Goal: Check status: Check status

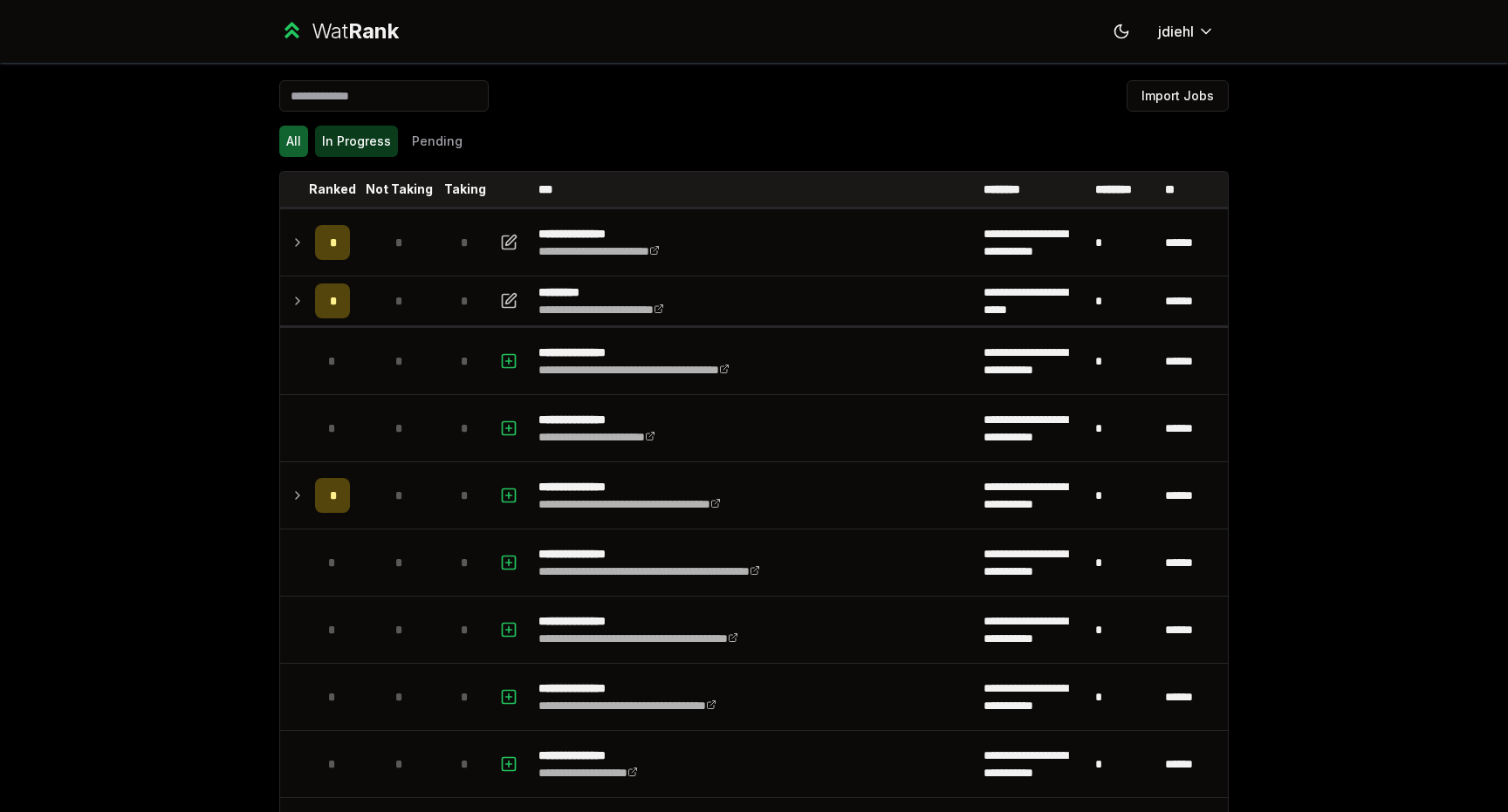
click at [356, 137] on button "In Progress" at bounding box center [356, 141] width 83 height 31
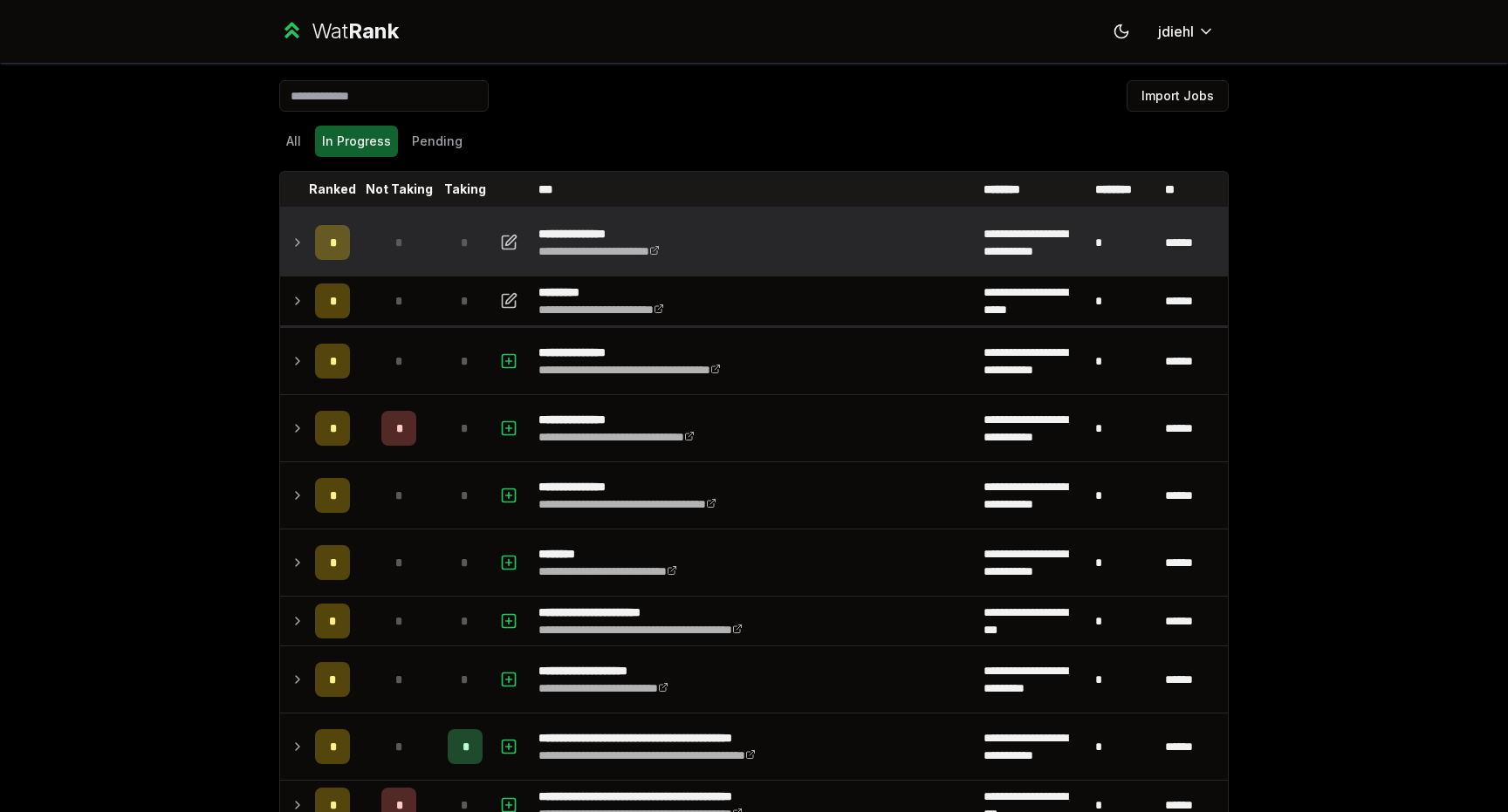
click at [295, 246] on icon at bounding box center [297, 243] width 14 height 21
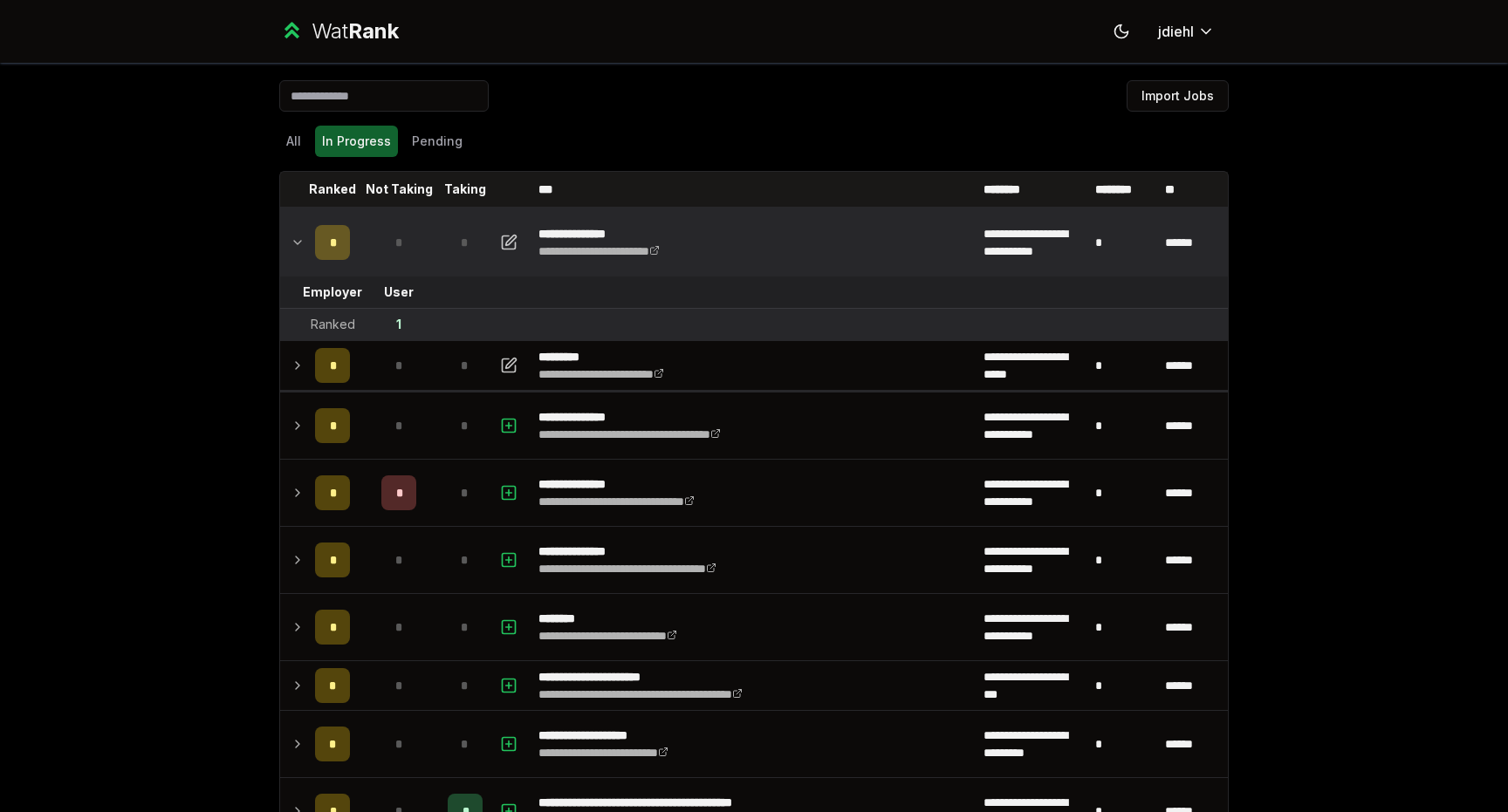
click at [295, 246] on icon at bounding box center [297, 243] width 14 height 21
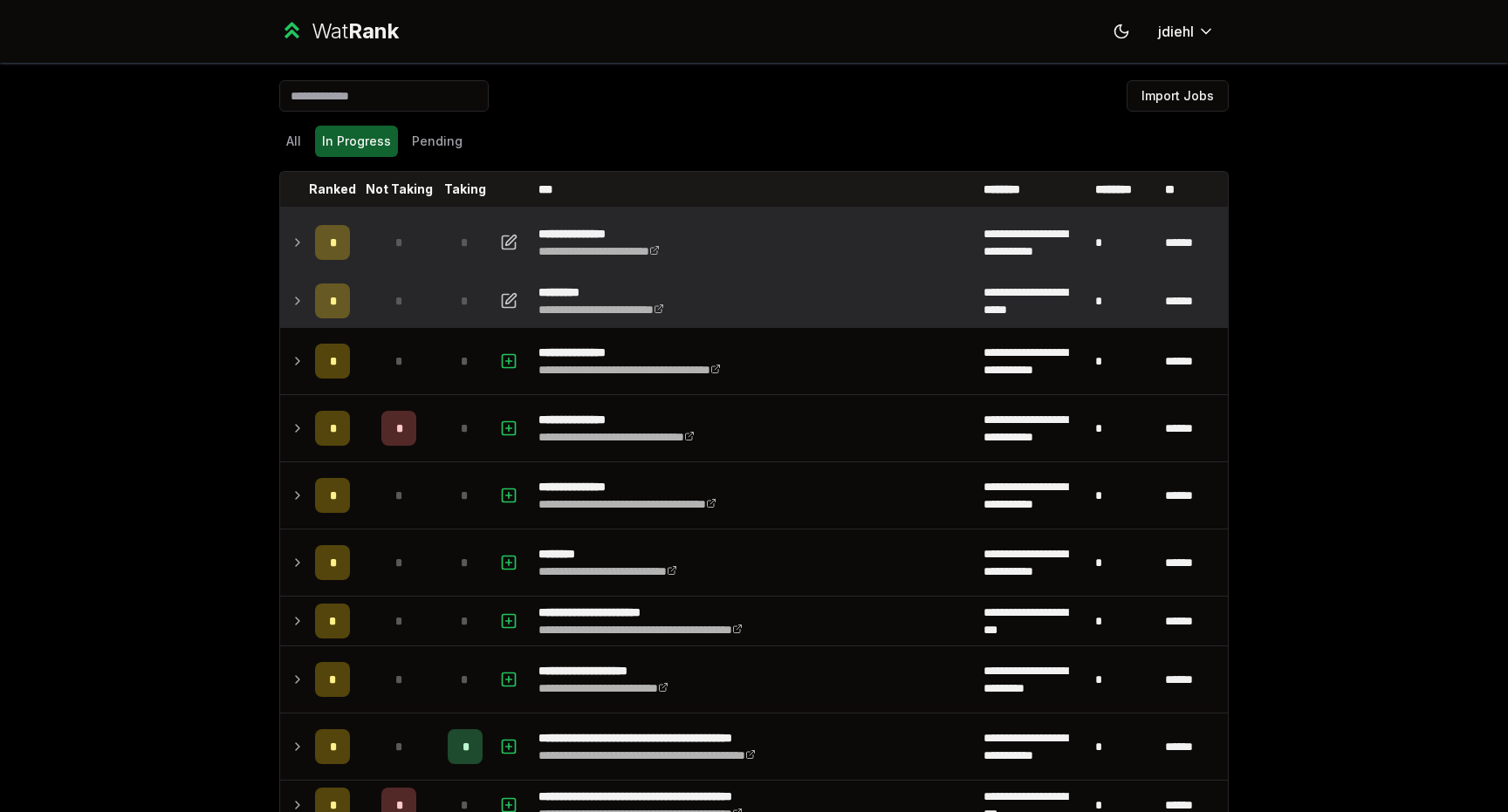
click at [295, 304] on icon at bounding box center [297, 301] width 14 height 21
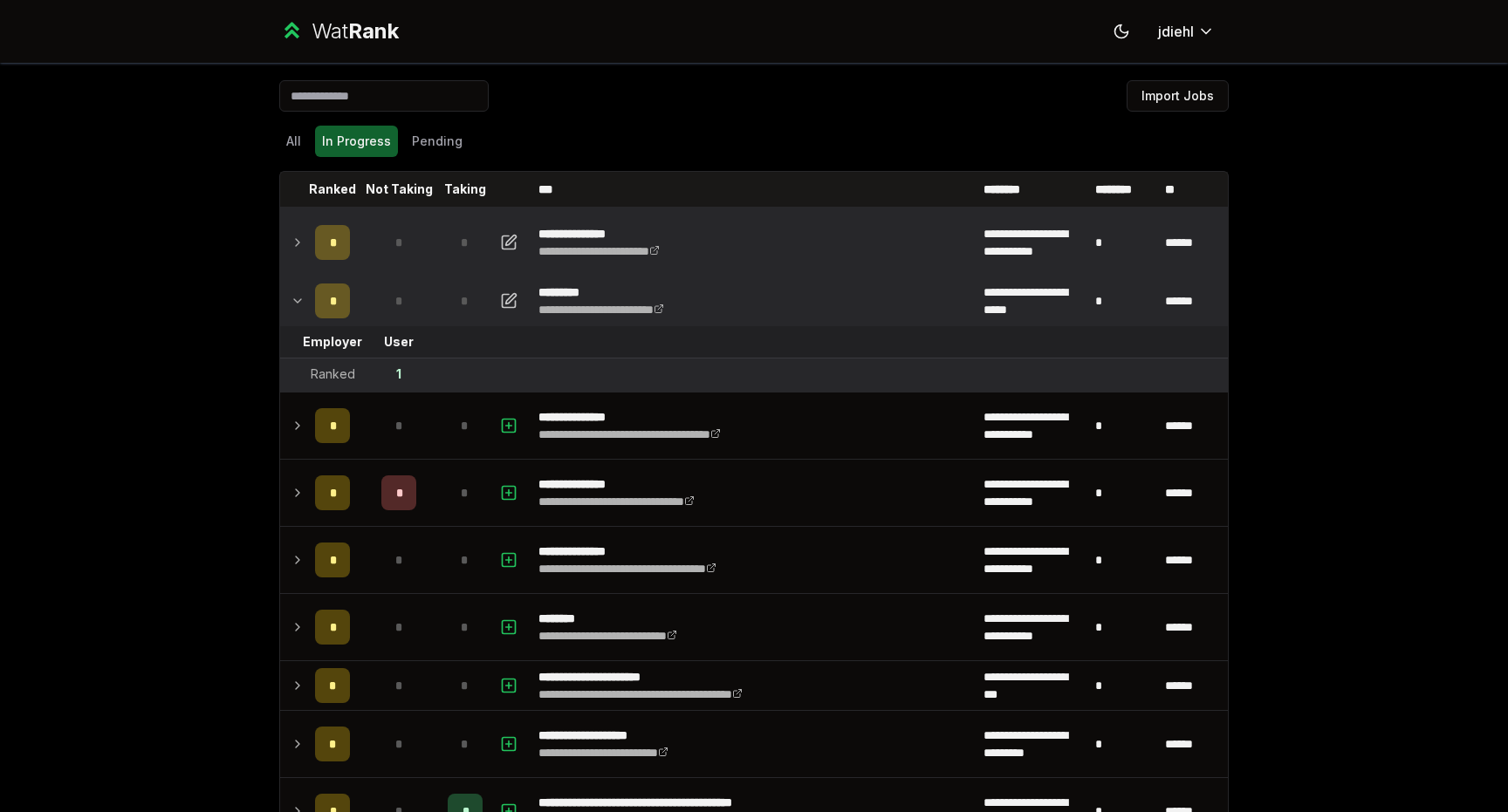
click at [295, 304] on icon at bounding box center [297, 301] width 14 height 21
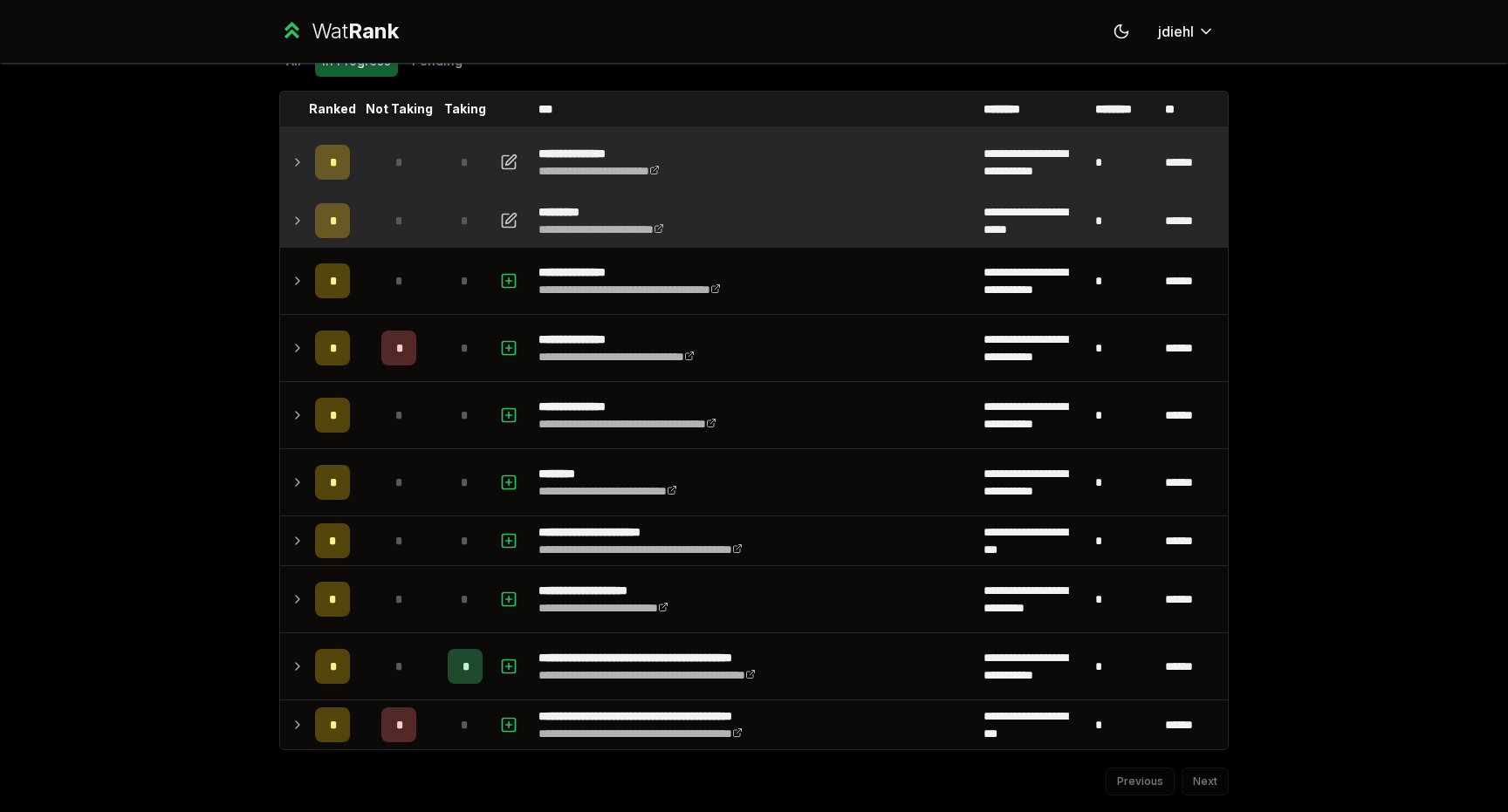
scroll to position [127, 0]
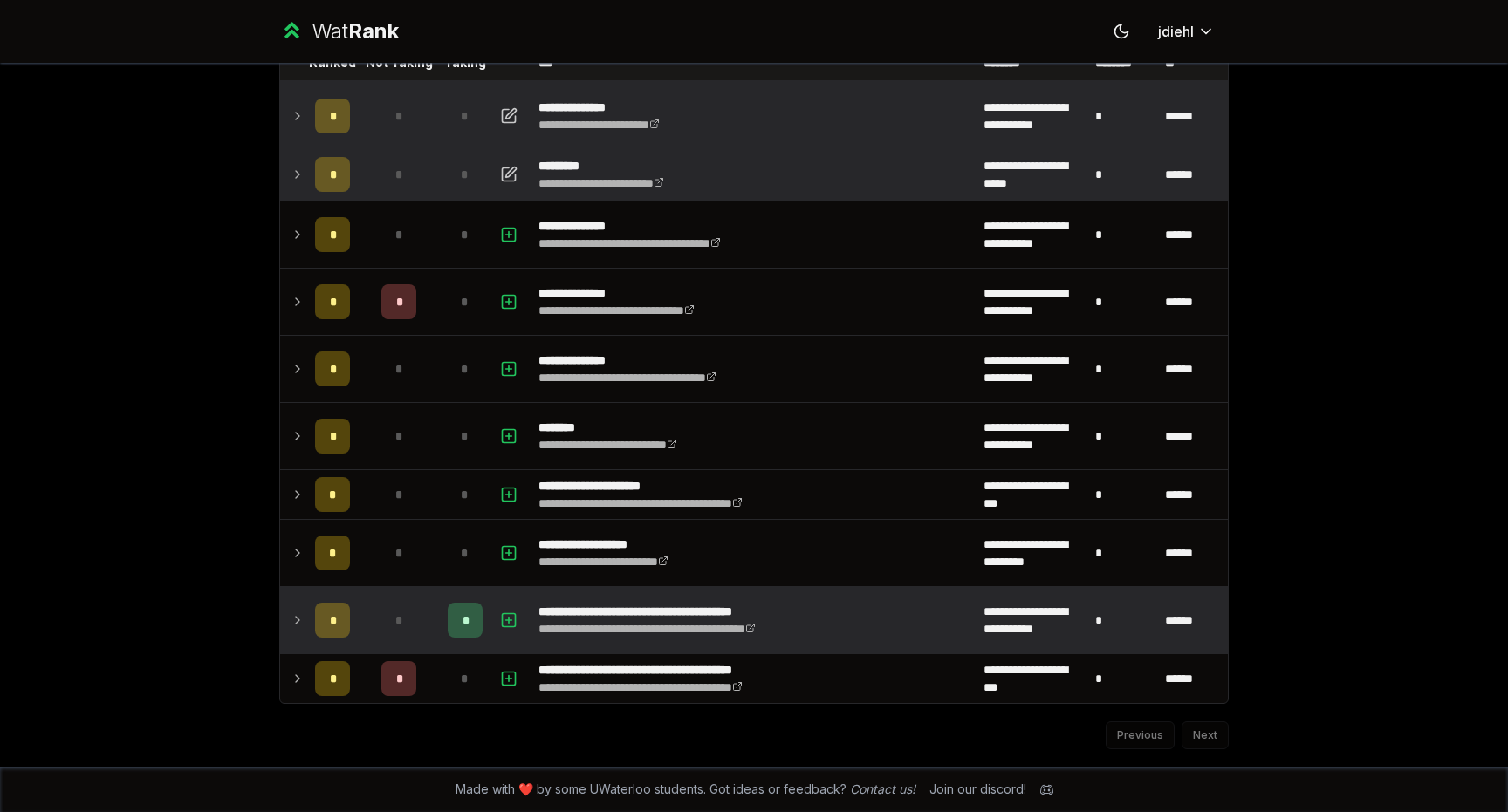
click at [288, 619] on td at bounding box center [294, 620] width 28 height 66
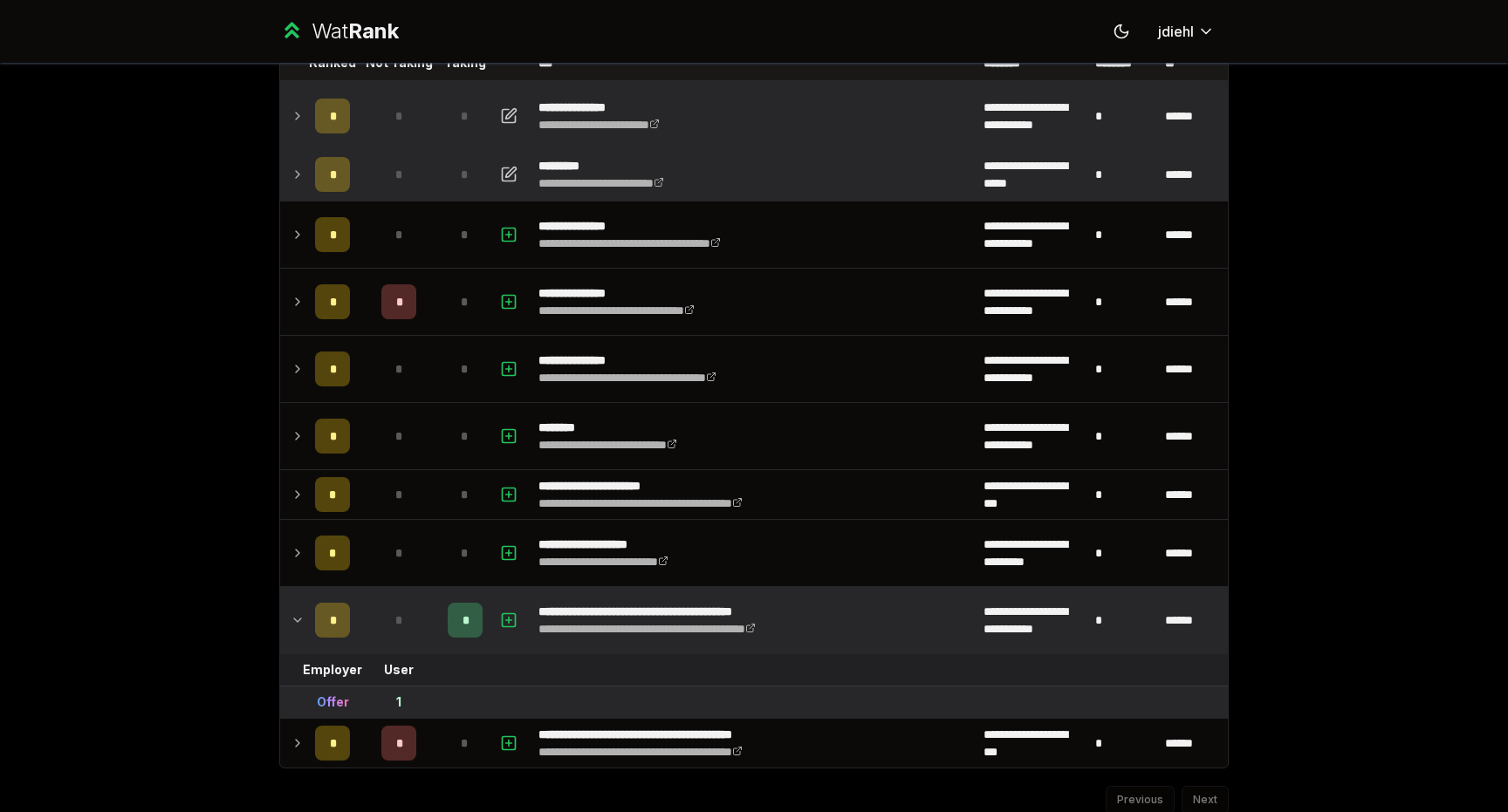
click at [290, 619] on icon at bounding box center [297, 620] width 14 height 21
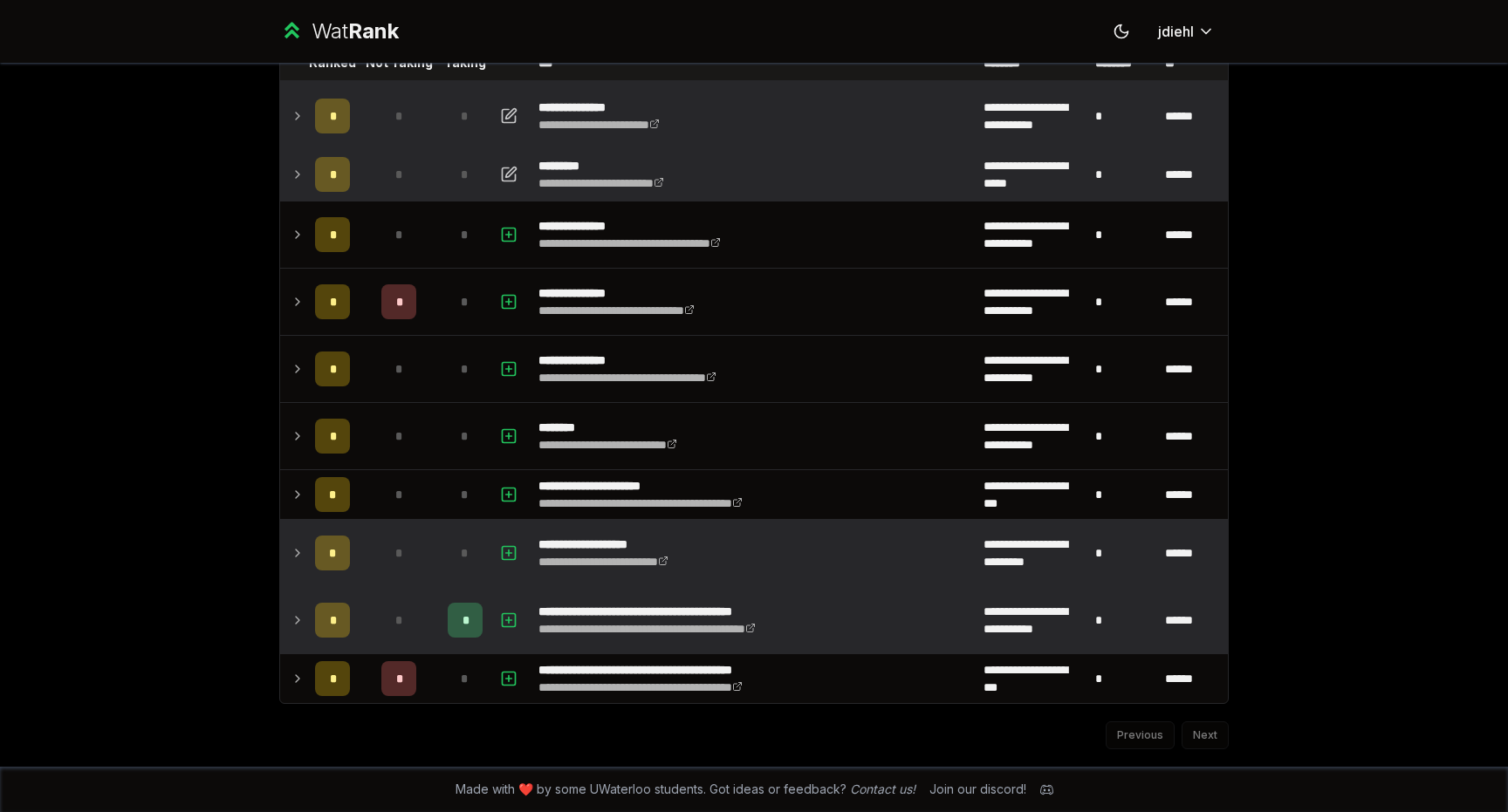
click at [290, 562] on icon at bounding box center [297, 553] width 14 height 21
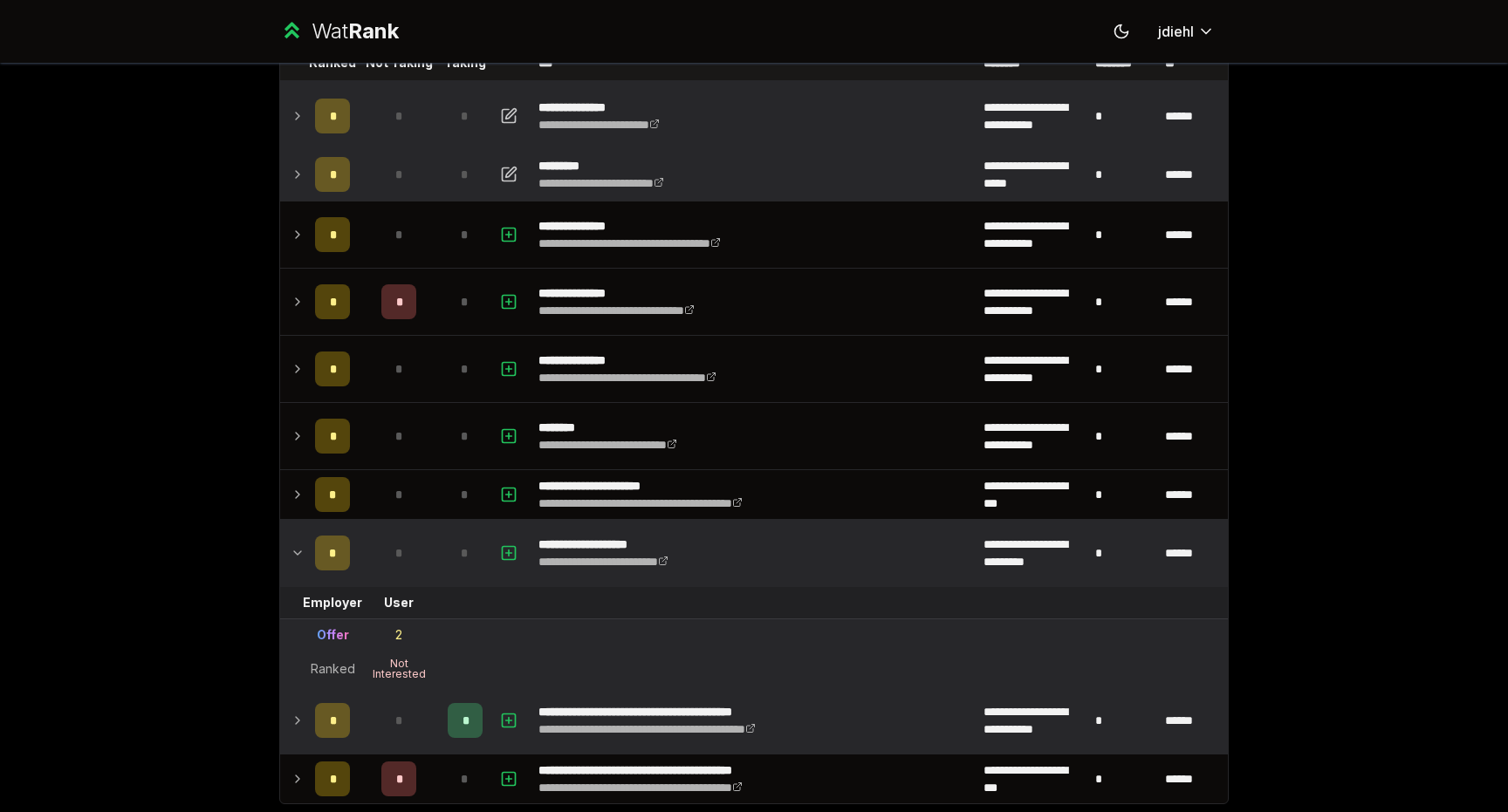
click at [298, 548] on icon at bounding box center [297, 553] width 14 height 21
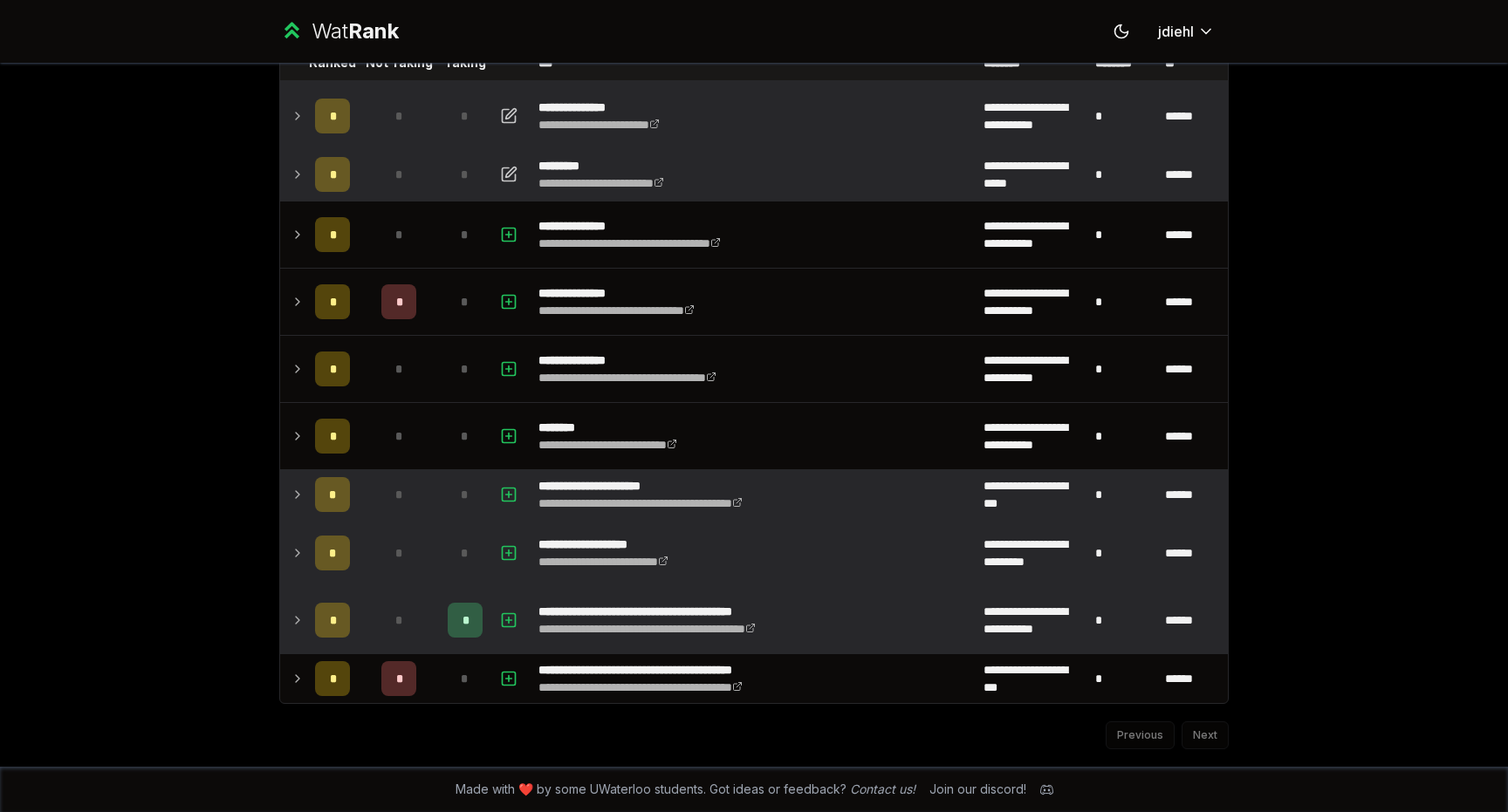
click at [293, 480] on td at bounding box center [294, 495] width 28 height 49
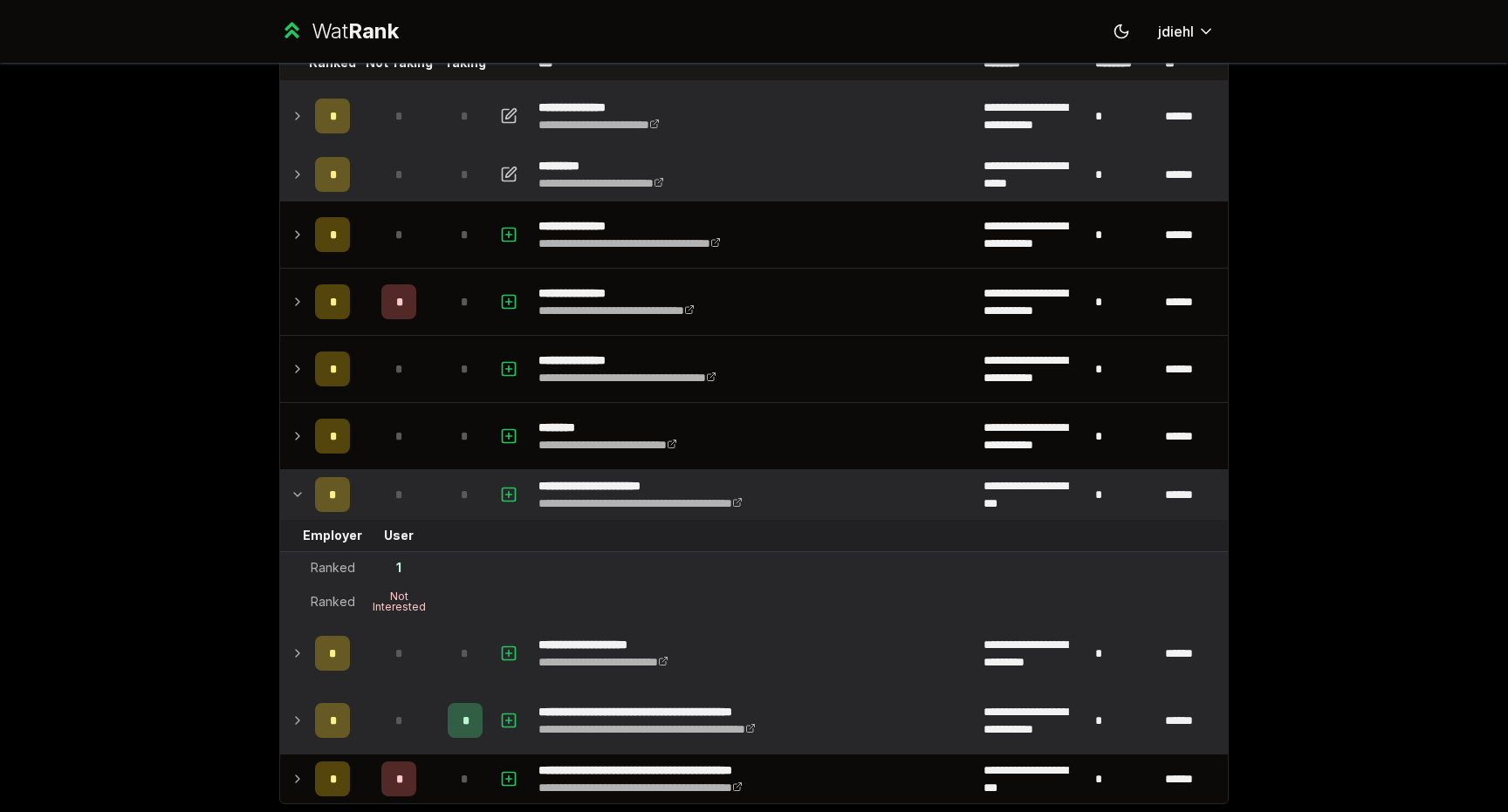
click at [293, 485] on icon at bounding box center [297, 494] width 14 height 21
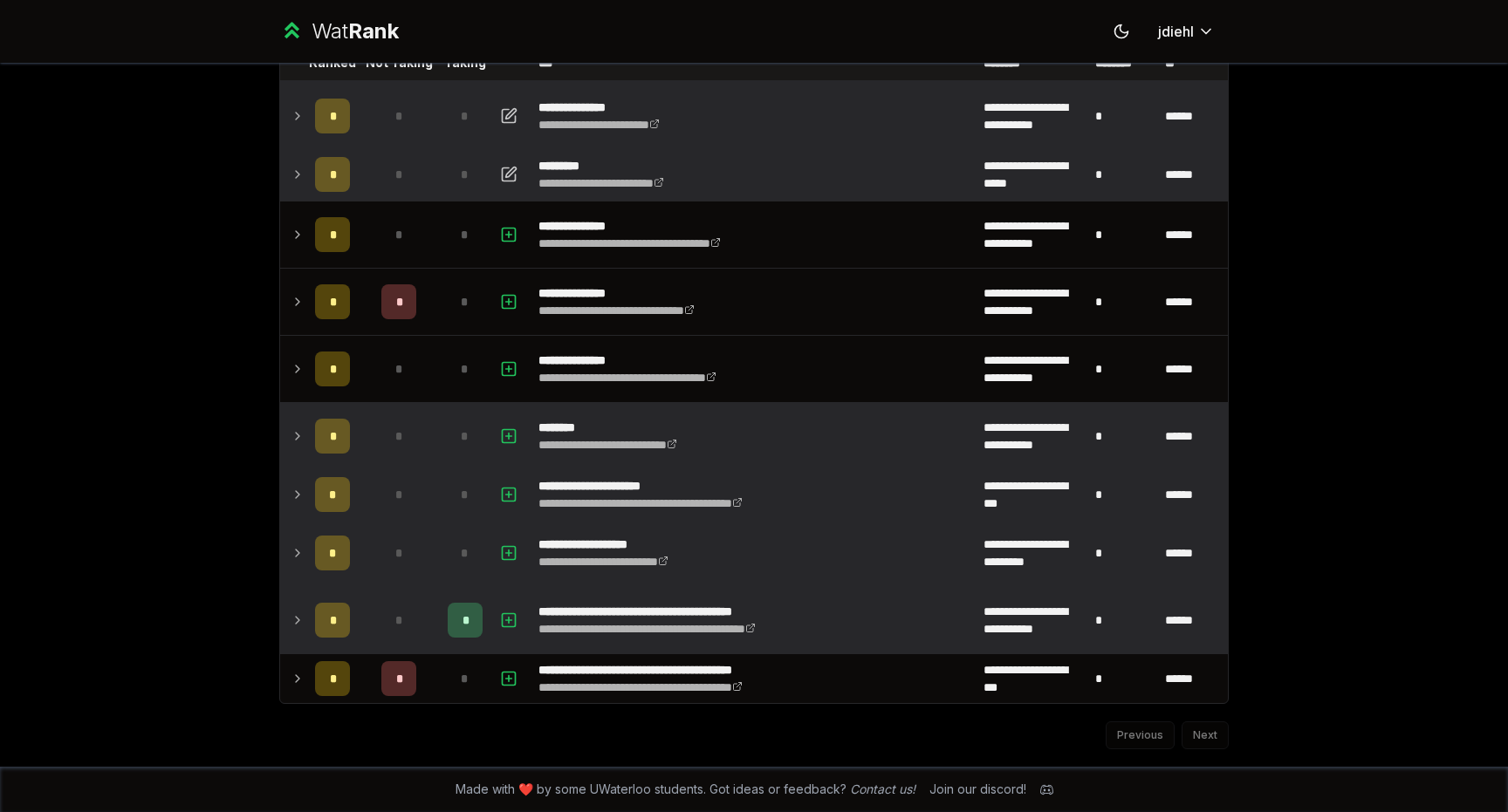
click at [293, 430] on icon at bounding box center [297, 436] width 14 height 21
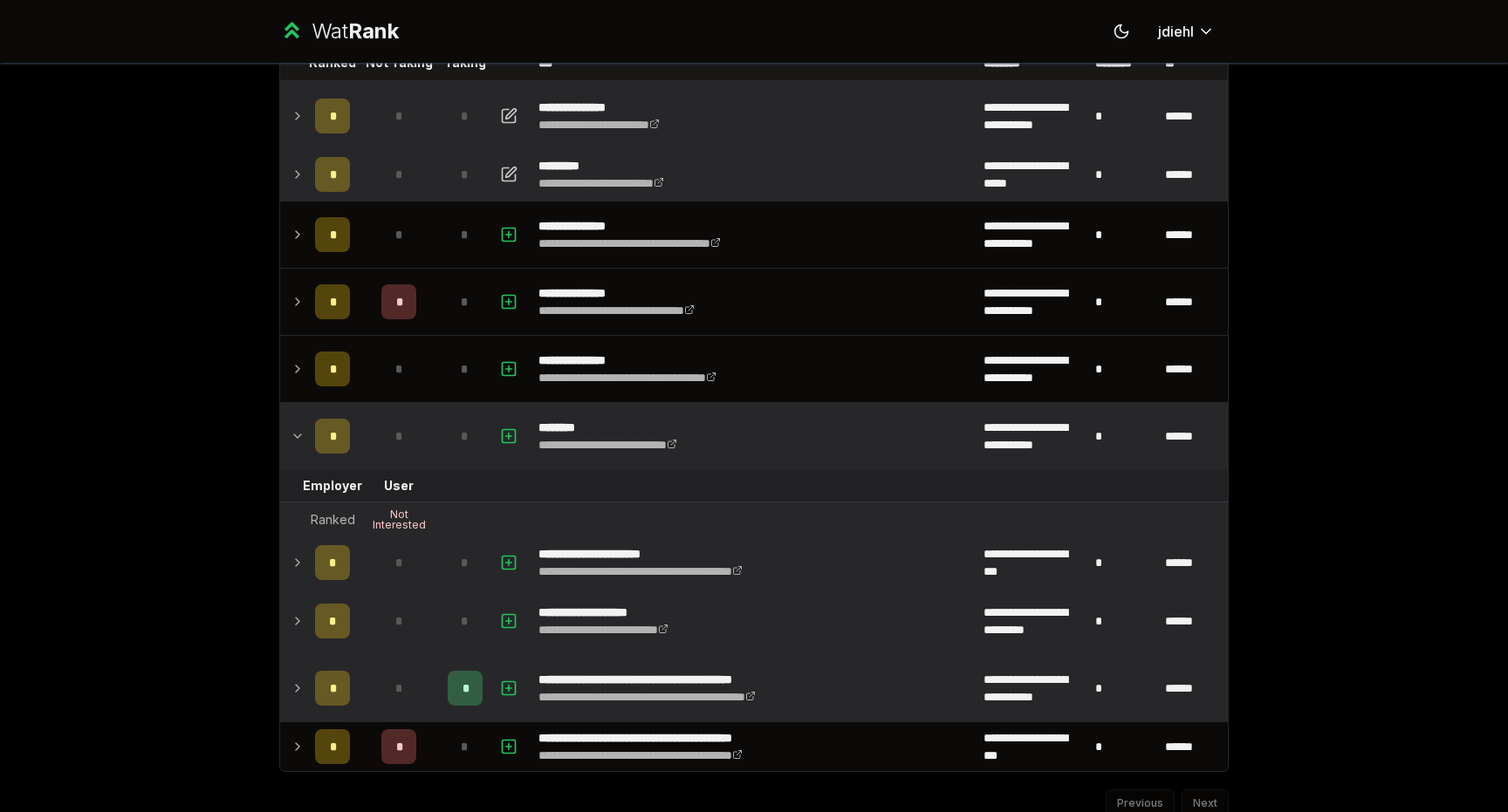
click at [293, 430] on icon at bounding box center [297, 436] width 14 height 21
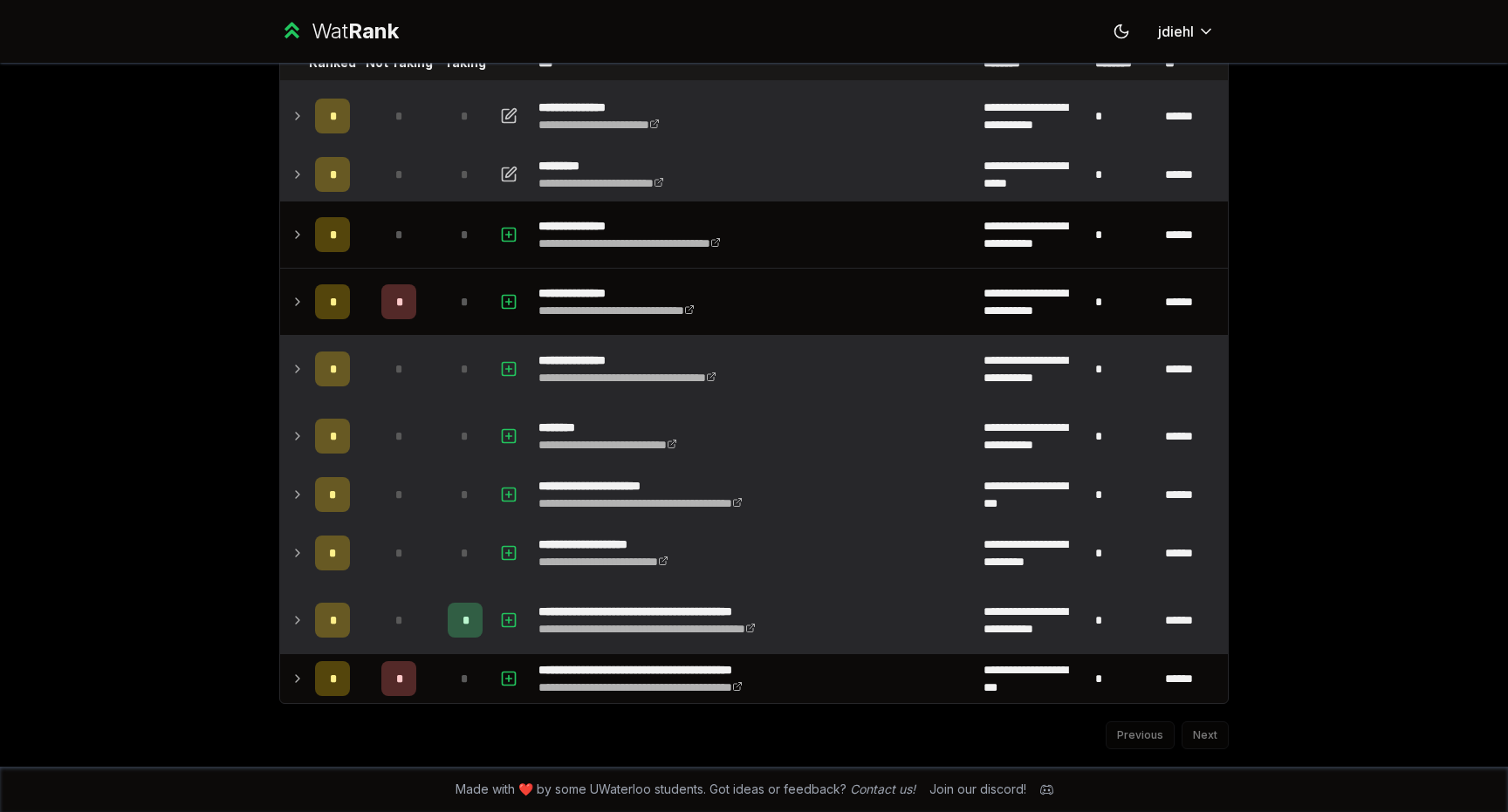
click at [293, 375] on icon at bounding box center [297, 369] width 14 height 21
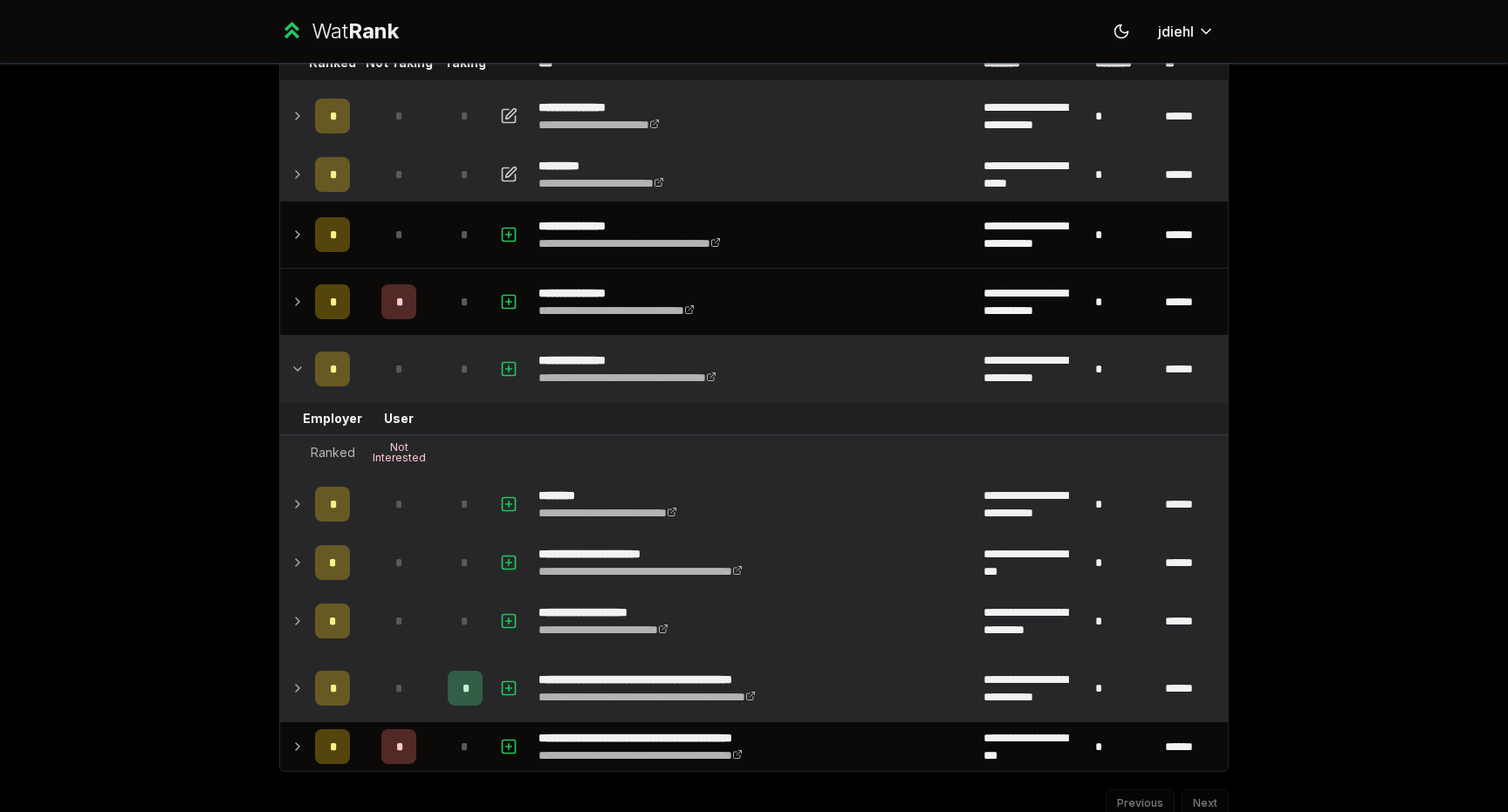
click at [293, 375] on icon at bounding box center [297, 369] width 14 height 21
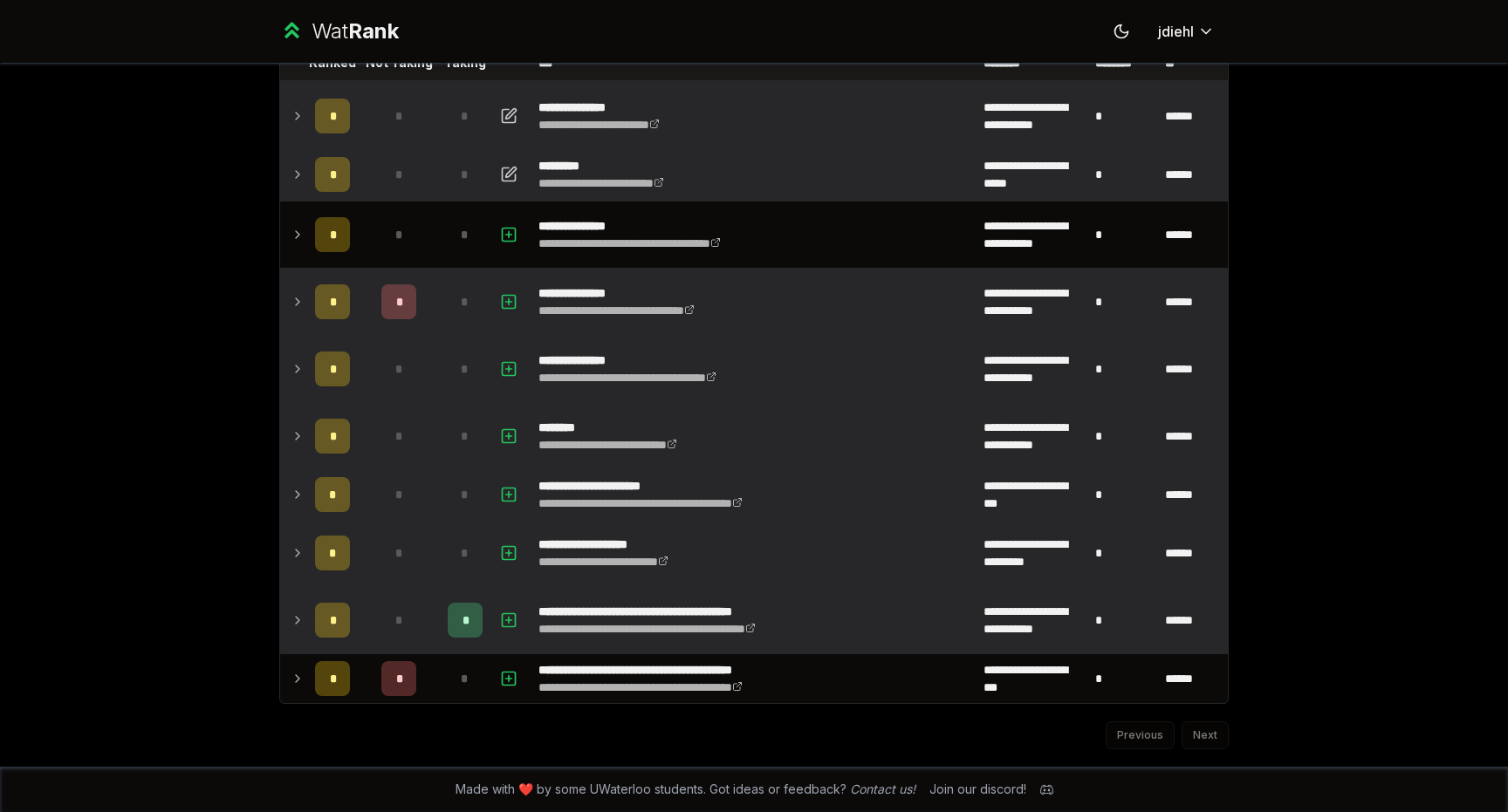
click at [302, 296] on icon at bounding box center [297, 302] width 14 height 21
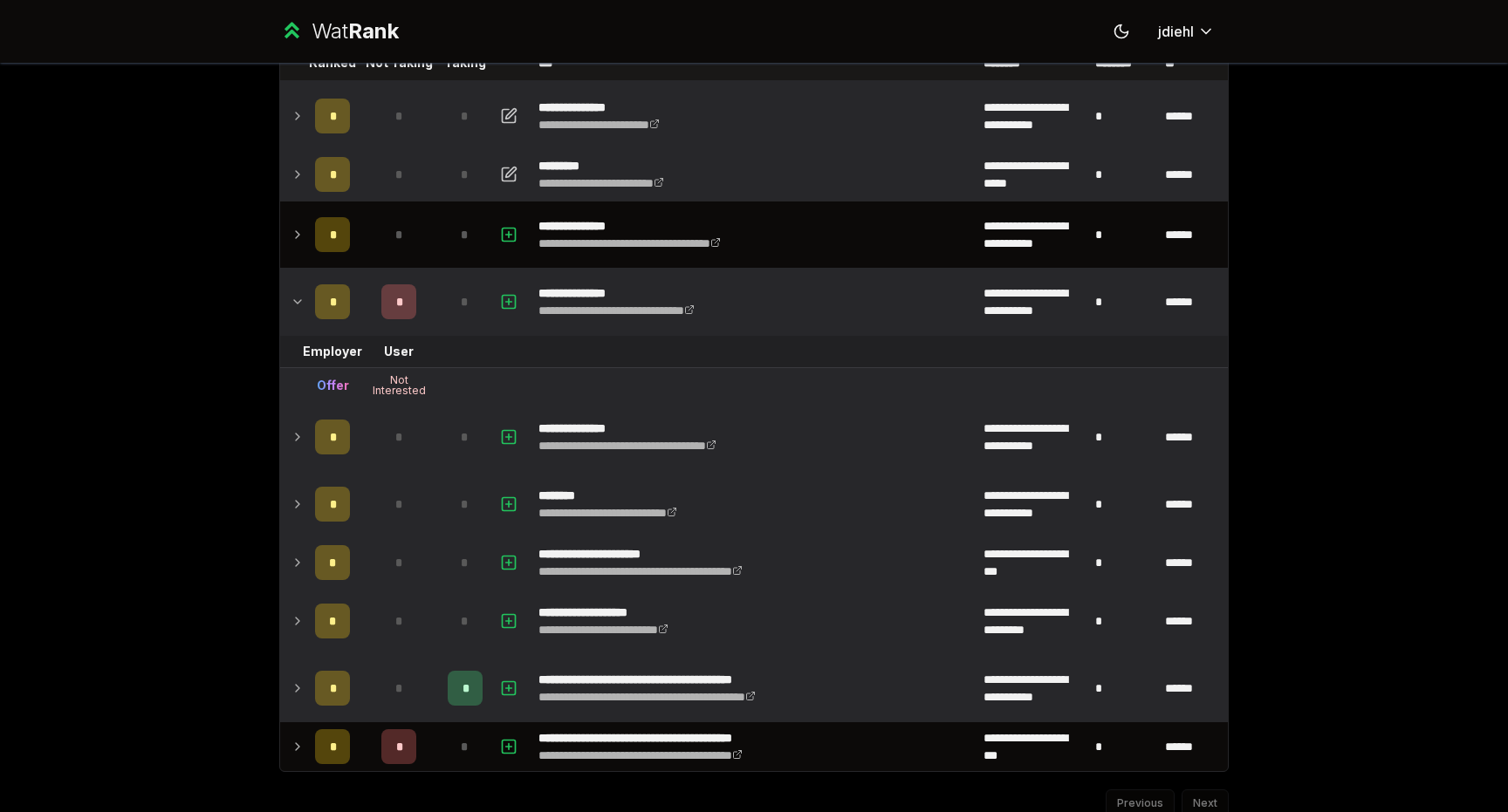
click at [302, 296] on icon at bounding box center [297, 302] width 14 height 21
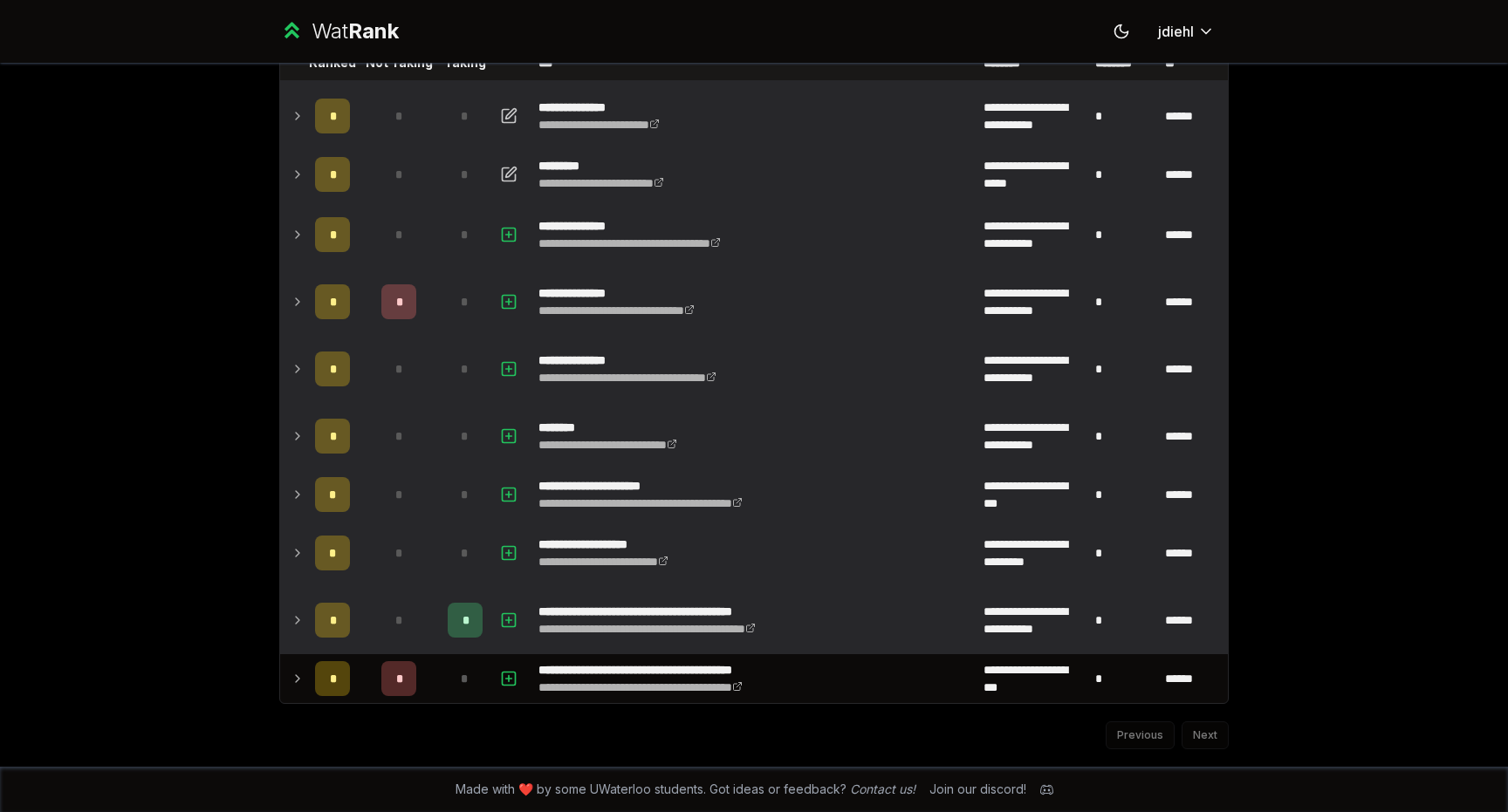
click at [301, 254] on td at bounding box center [294, 234] width 28 height 66
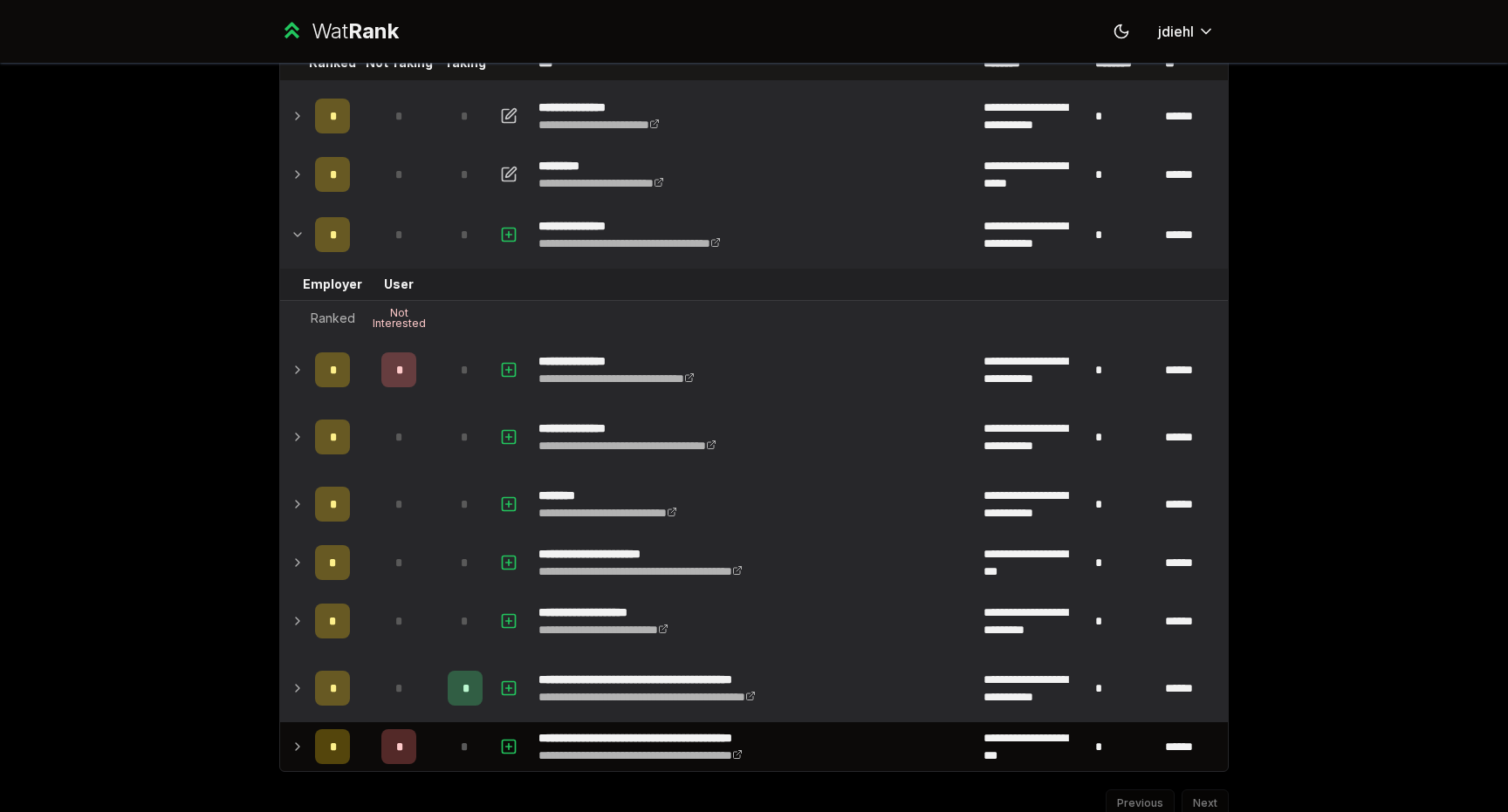
click at [301, 241] on icon at bounding box center [297, 234] width 14 height 21
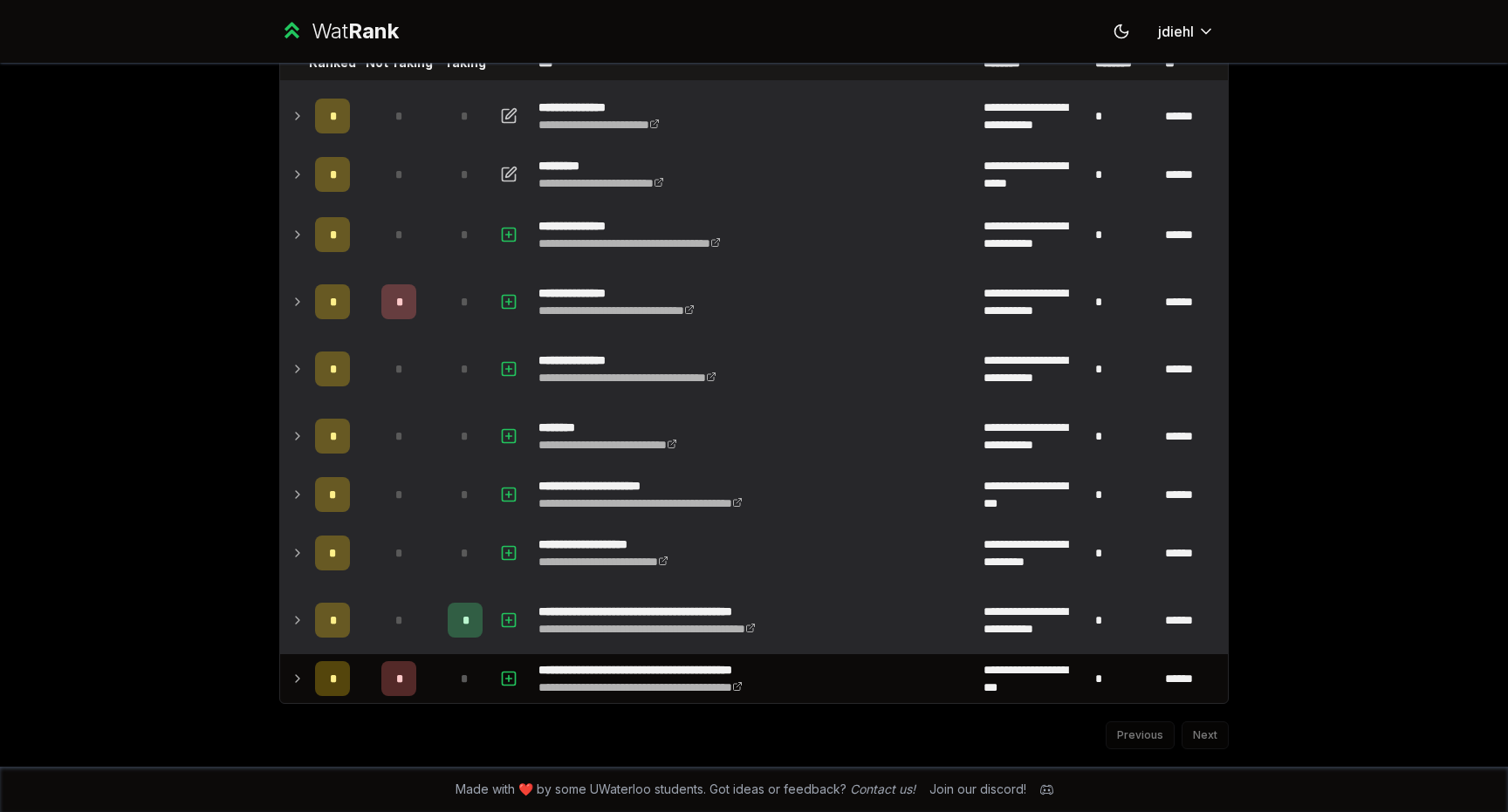
click at [301, 164] on icon at bounding box center [297, 175] width 14 height 21
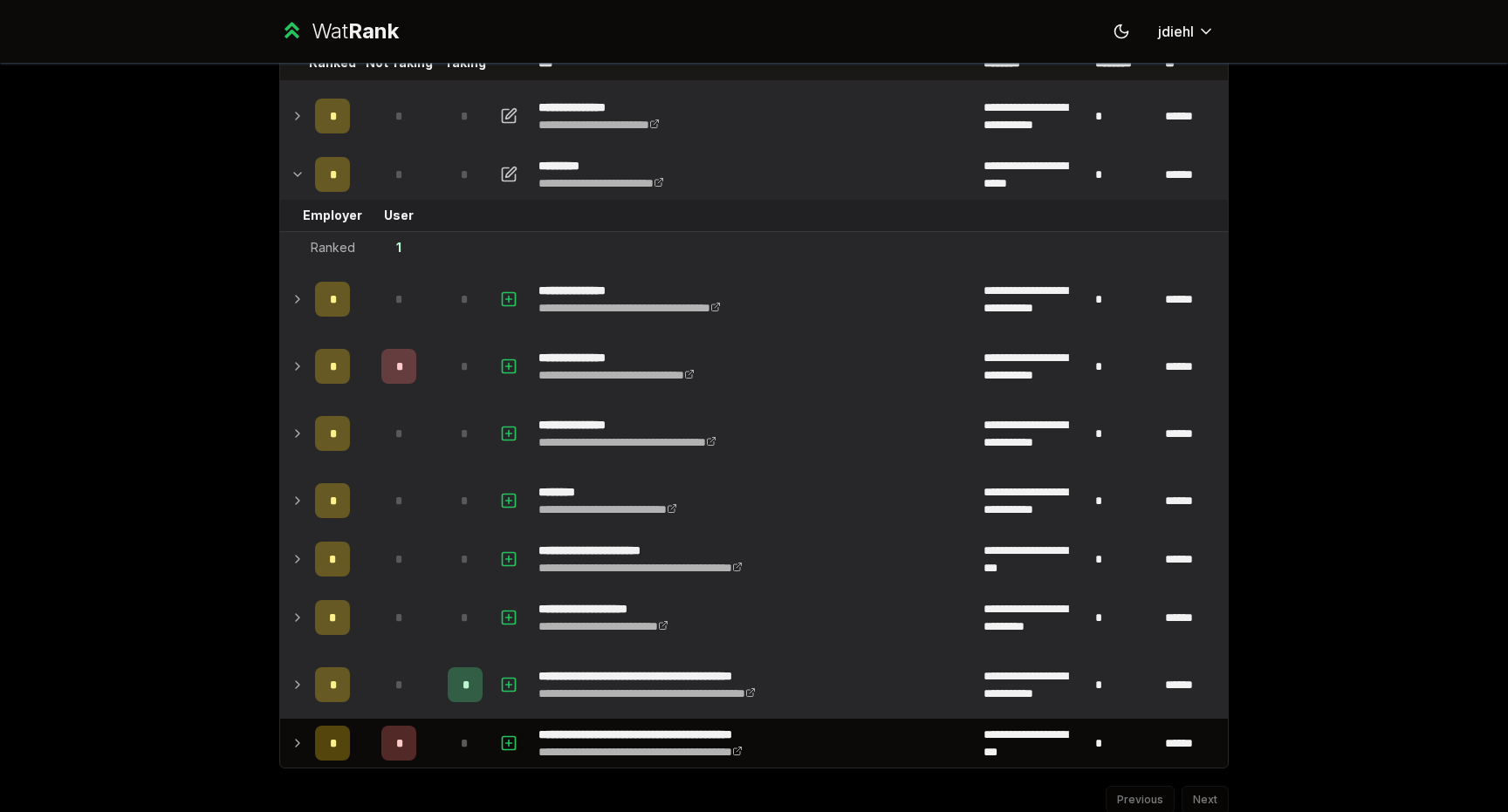
click at [301, 164] on icon at bounding box center [297, 175] width 14 height 21
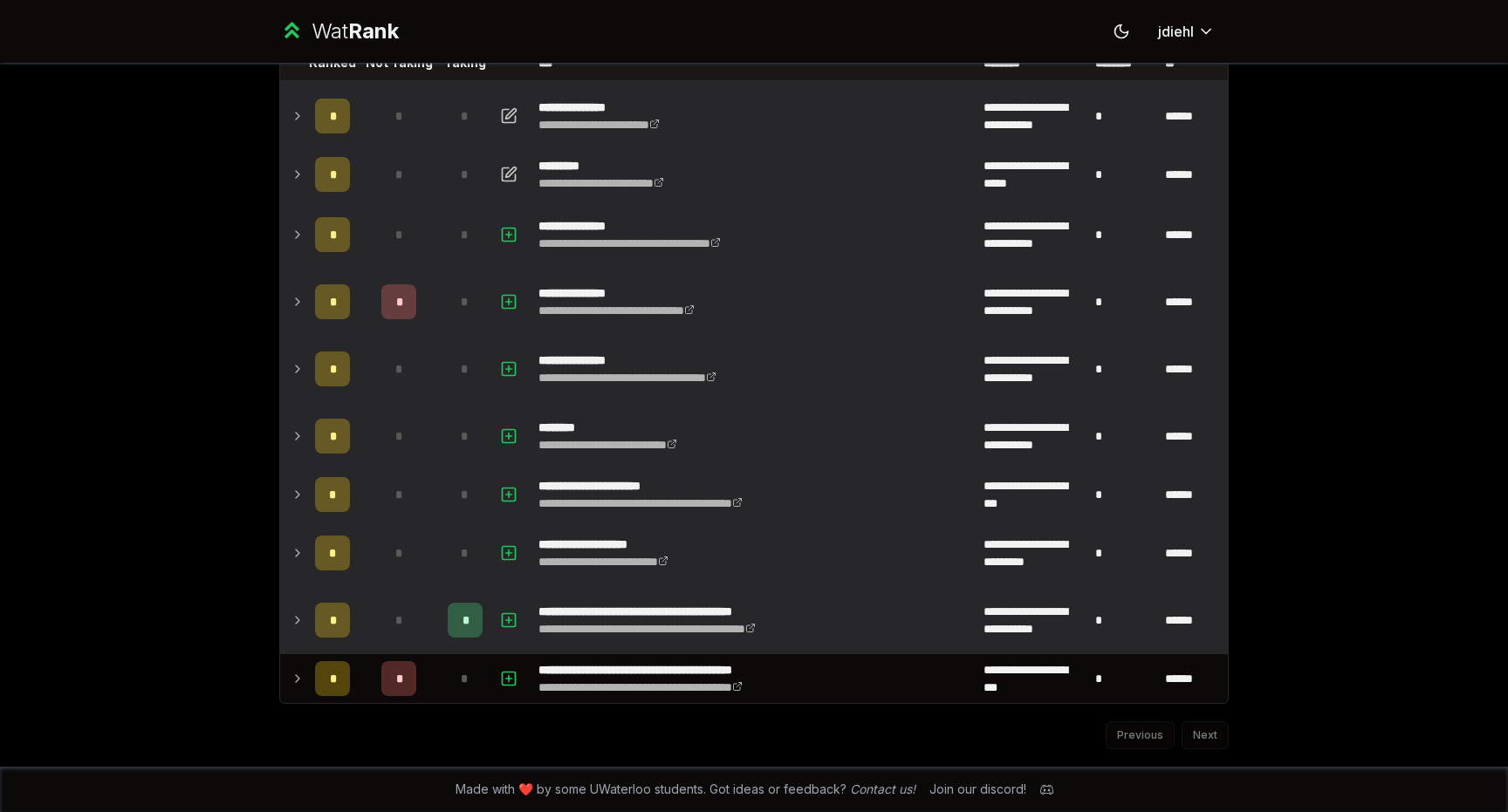
click at [301, 110] on icon at bounding box center [297, 116] width 14 height 21
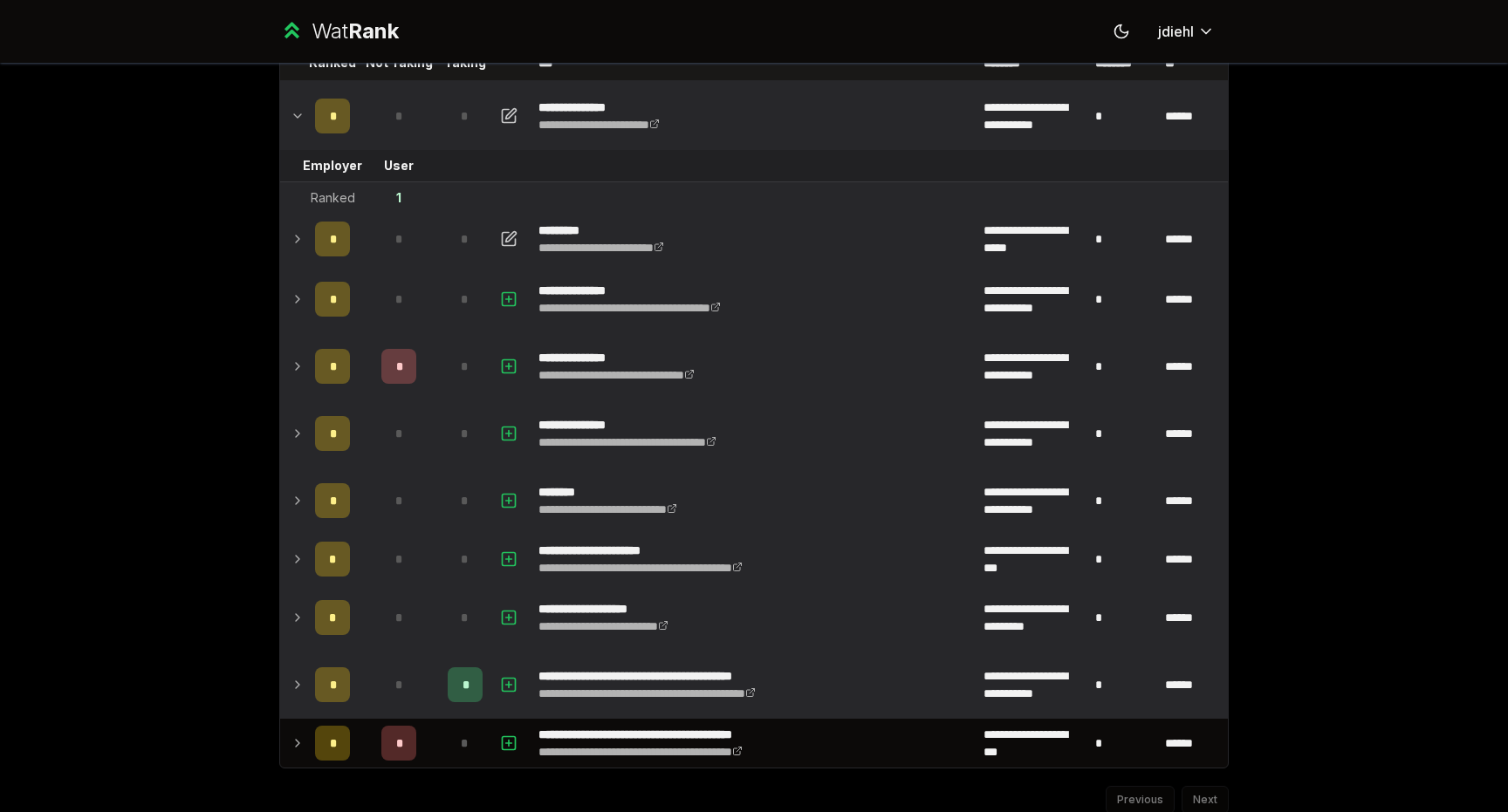
click at [301, 110] on icon at bounding box center [297, 116] width 14 height 21
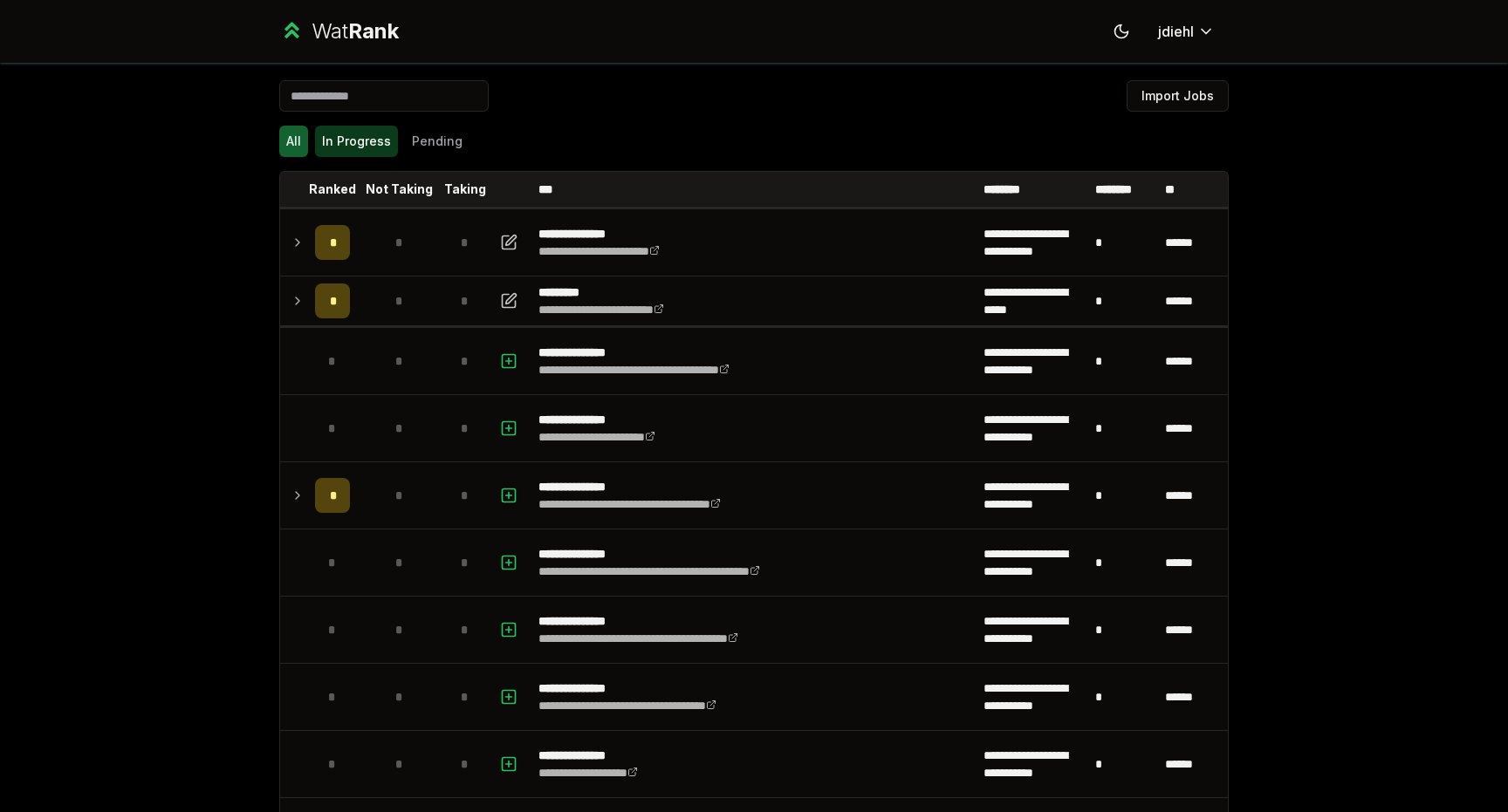
click at [365, 146] on button "In Progress" at bounding box center [356, 141] width 83 height 31
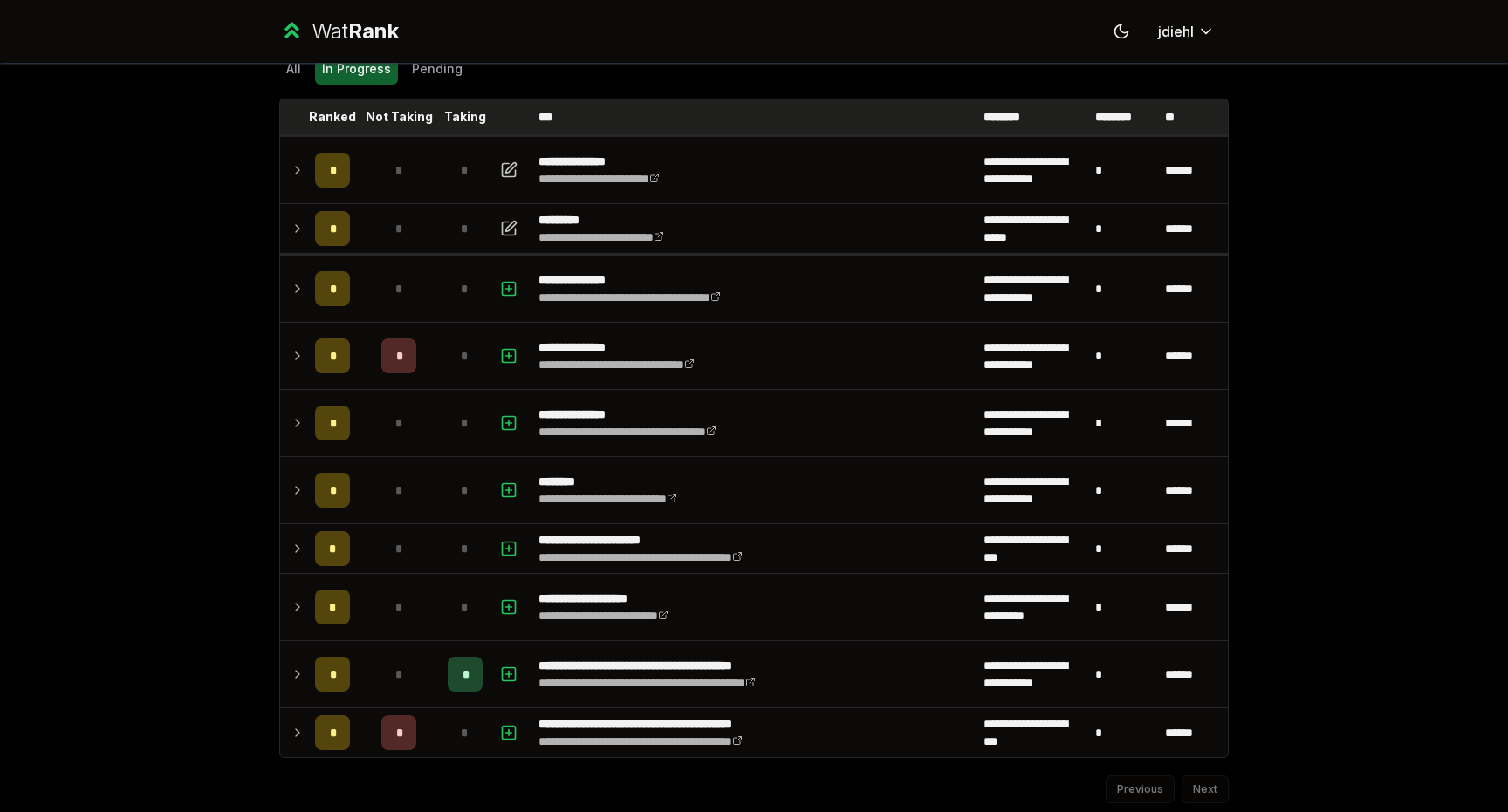
scroll to position [127, 0]
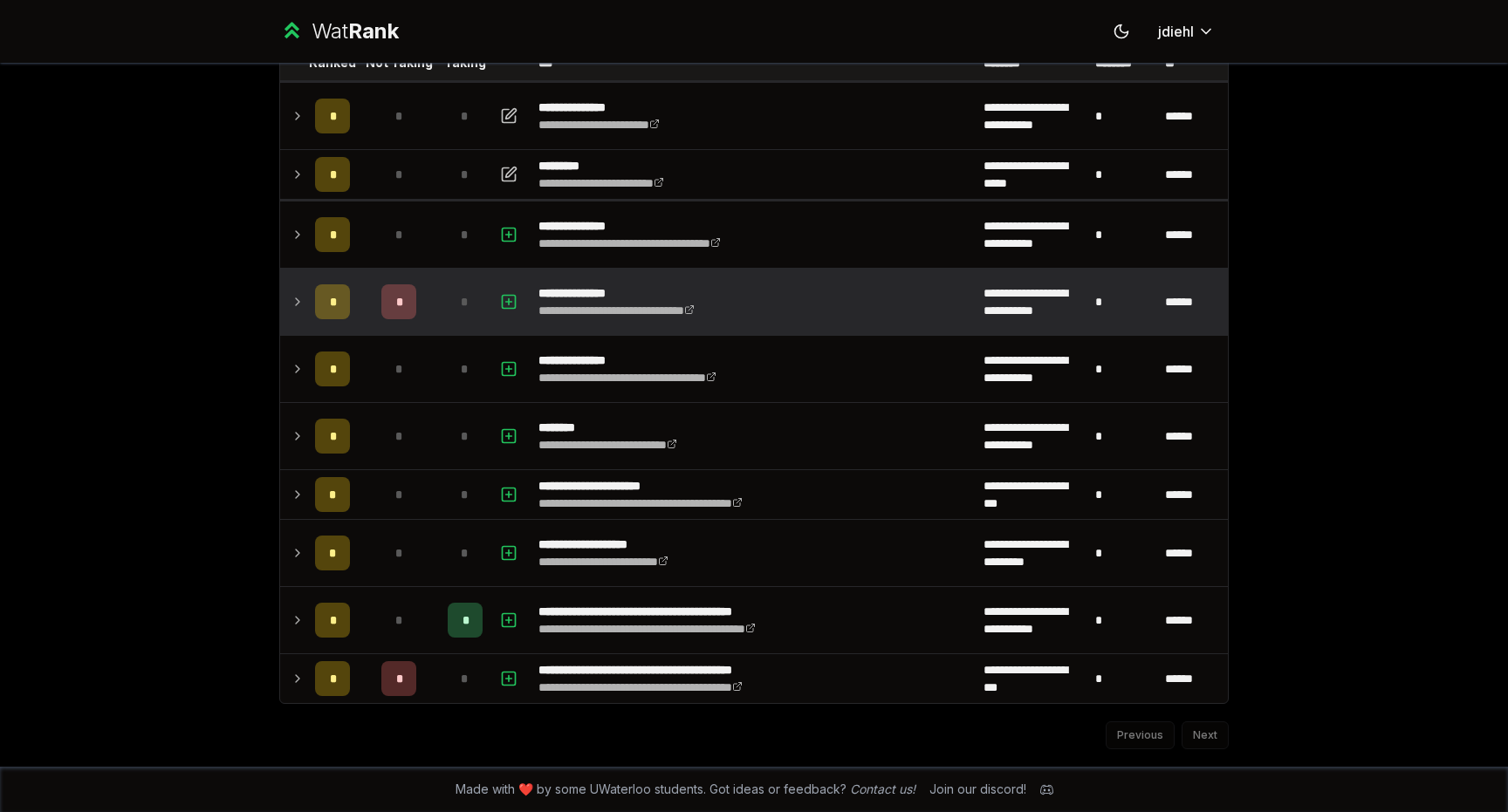
click at [288, 291] on td at bounding box center [294, 302] width 28 height 66
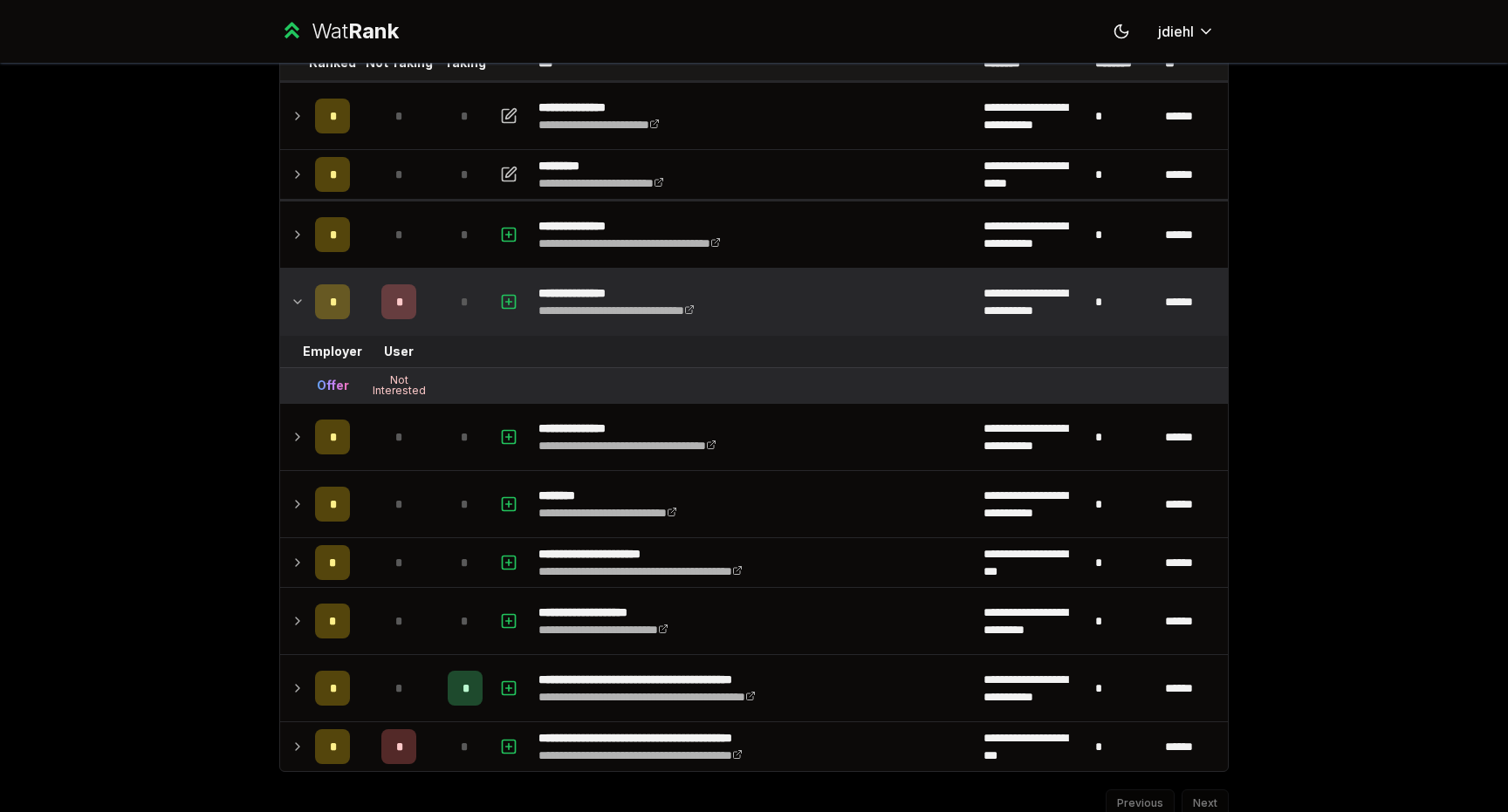
click at [292, 295] on icon at bounding box center [297, 302] width 14 height 21
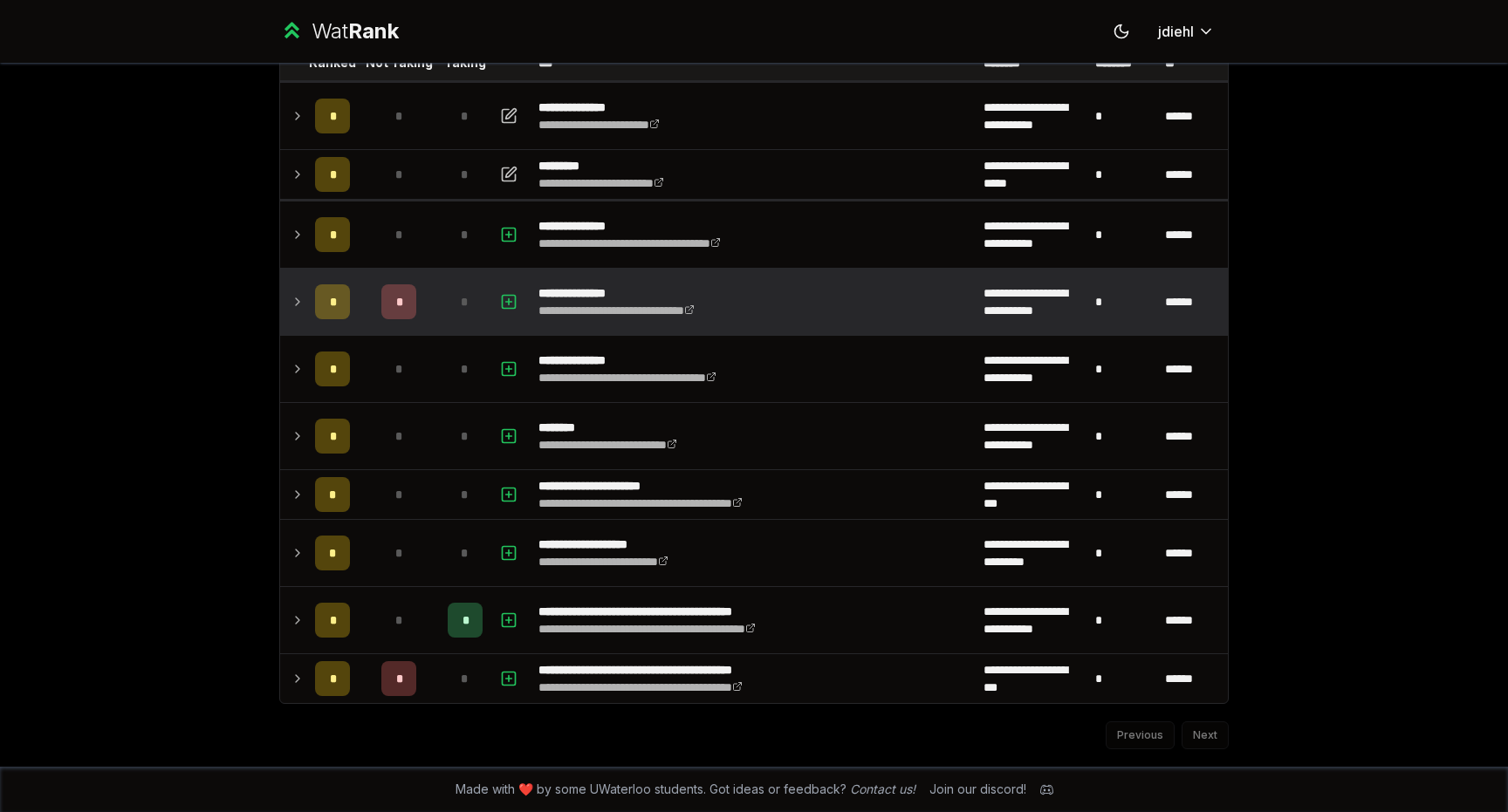
scroll to position [0, 0]
